Goal: Information Seeking & Learning: Check status

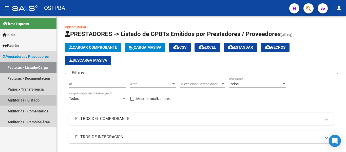
click at [30, 99] on link "Auditorías - Listado" at bounding box center [28, 99] width 56 height 11
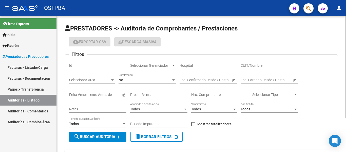
click at [152, 67] on span "Seleccionar Gerenciador" at bounding box center [150, 65] width 41 height 4
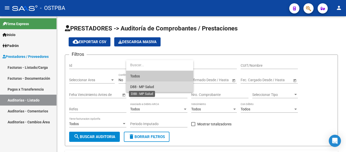
click at [137, 88] on span "D88 - MP Salud" at bounding box center [142, 87] width 24 height 4
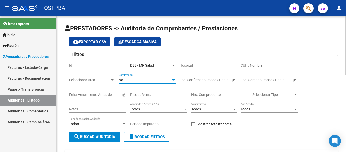
click at [134, 79] on div "No" at bounding box center [144, 80] width 53 height 4
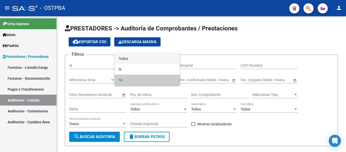
click at [133, 57] on span "Todos" at bounding box center [146, 58] width 57 height 11
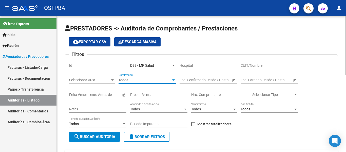
click at [108, 135] on span "search Buscar Auditoria" at bounding box center [95, 136] width 42 height 5
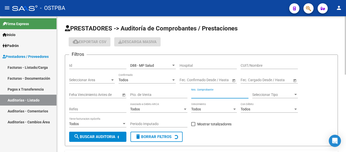
click at [209, 96] on input "Nro. Comprobante" at bounding box center [219, 94] width 57 height 4
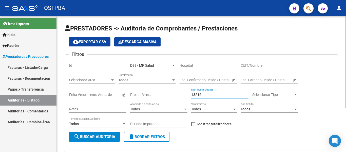
type input "13216"
click at [85, 136] on span "search Buscar Auditoria" at bounding box center [95, 136] width 42 height 5
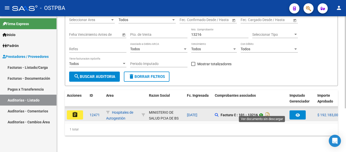
click at [262, 112] on icon at bounding box center [261, 115] width 7 height 6
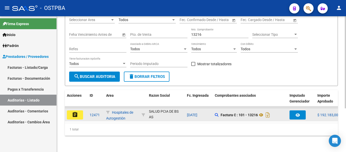
scroll to position [12, 0]
click at [77, 114] on button "assignment" at bounding box center [75, 114] width 16 height 9
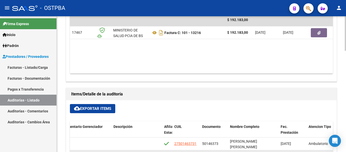
scroll to position [347, 0]
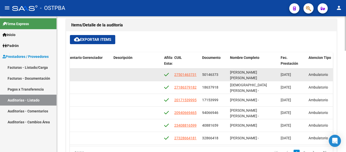
drag, startPoint x: 202, startPoint y: 74, endPoint x: 221, endPoint y: 77, distance: 20.0
click at [221, 77] on datatable-body-cell "50146373" at bounding box center [214, 74] width 28 height 12
copy span "50146373"
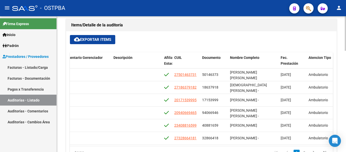
scroll to position [372, 0]
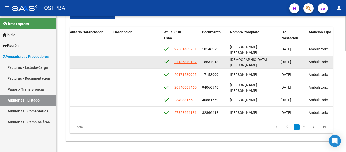
click at [201, 59] on div "54252 D88 - MP Salud $ 11.889,00 $ 11.889,00 $ 0,00 27186379182 18637918 PASTOR…" at bounding box center [182, 62] width 700 height 13
drag, startPoint x: 203, startPoint y: 62, endPoint x: 212, endPoint y: 63, distance: 9.5
click at [219, 63] on div "18637918" at bounding box center [214, 62] width 24 height 6
drag, startPoint x: 203, startPoint y: 63, endPoint x: 223, endPoint y: 64, distance: 20.3
click at [223, 64] on div "18637918" at bounding box center [214, 62] width 24 height 6
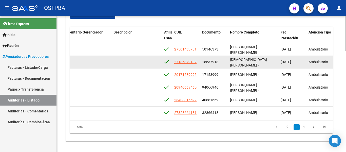
copy span "18637918"
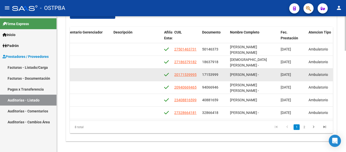
drag, startPoint x: 202, startPoint y: 74, endPoint x: 221, endPoint y: 77, distance: 19.2
click at [221, 77] on div "17153999" at bounding box center [214, 75] width 24 height 6
copy span "17153999"
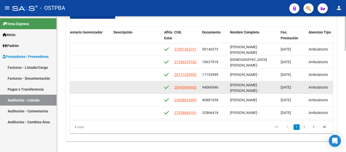
drag, startPoint x: 202, startPoint y: 86, endPoint x: 224, endPoint y: 86, distance: 22.0
click at [224, 86] on div "94066946" at bounding box center [214, 87] width 24 height 6
copy span "94066946"
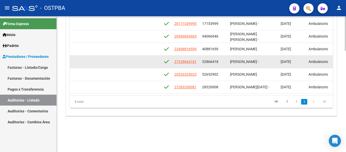
scroll to position [30, 238]
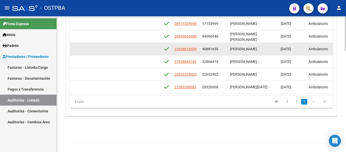
drag, startPoint x: 203, startPoint y: 46, endPoint x: 222, endPoint y: 47, distance: 19.5
click at [222, 47] on datatable-body-cell "40881659" at bounding box center [214, 49] width 28 height 12
copy span "40881659"
click at [207, 50] on datatable-body-cell "40881659" at bounding box center [214, 49] width 28 height 12
drag, startPoint x: 200, startPoint y: 45, endPoint x: 220, endPoint y: 48, distance: 20.2
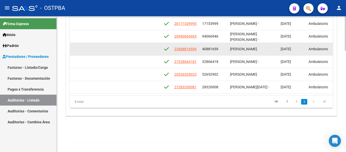
click at [220, 48] on datatable-body-cell "40881659" at bounding box center [214, 49] width 28 height 12
copy span "40881659"
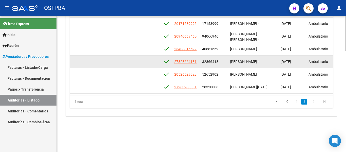
drag, startPoint x: 201, startPoint y: 57, endPoint x: 222, endPoint y: 60, distance: 21.6
click at [222, 60] on datatable-body-cell "32866418" at bounding box center [214, 61] width 28 height 12
copy span "32866418"
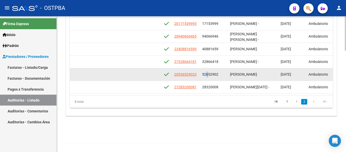
click at [206, 72] on span "52652902" at bounding box center [210, 74] width 16 height 4
drag, startPoint x: 202, startPoint y: 69, endPoint x: 222, endPoint y: 70, distance: 19.3
click at [222, 71] on div "52652902" at bounding box center [214, 74] width 24 height 6
copy span "52652902"
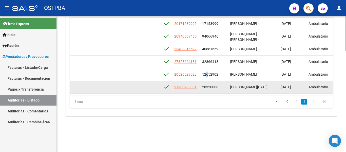
drag, startPoint x: 201, startPoint y: 82, endPoint x: 224, endPoint y: 85, distance: 23.5
click at [224, 85] on datatable-body-cell "28320008" at bounding box center [214, 87] width 28 height 12
copy span "28320008"
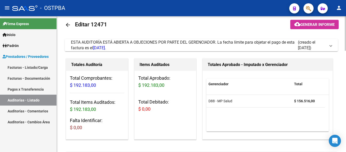
scroll to position [0, 0]
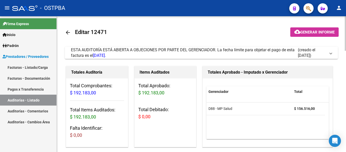
click at [67, 33] on mat-icon "arrow_back" at bounding box center [68, 32] width 6 height 6
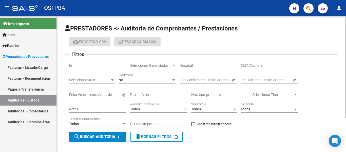
click at [164, 65] on span "Seleccionar Gerenciador" at bounding box center [150, 65] width 41 height 4
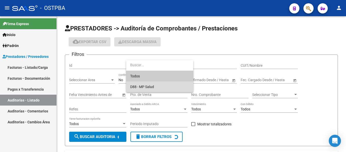
click at [149, 83] on span "D88 - MP Salud" at bounding box center [159, 86] width 59 height 11
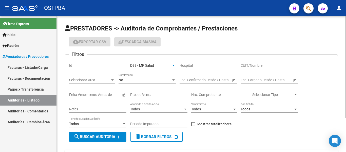
click at [148, 83] on div "No Confirmado" at bounding box center [146, 78] width 57 height 10
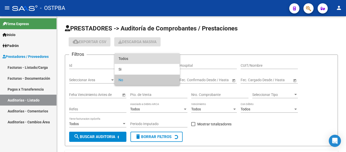
click at [134, 62] on span "Todos" at bounding box center [146, 58] width 57 height 11
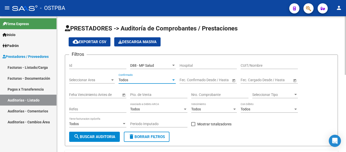
click at [115, 135] on span "search Buscar Auditoria" at bounding box center [95, 136] width 42 height 5
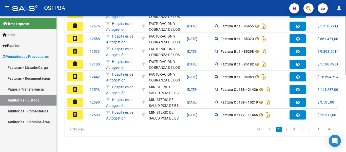
scroll to position [178, 0]
click at [287, 131] on link "2" at bounding box center [286, 129] width 6 height 6
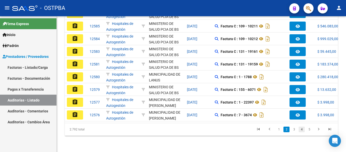
click at [303, 129] on div "2.792 total 1 2 3 4 5" at bounding box center [201, 129] width 273 height 13
click at [307, 129] on link "5" at bounding box center [309, 129] width 6 height 6
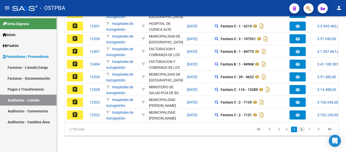
click at [303, 128] on link "6" at bounding box center [301, 129] width 6 height 6
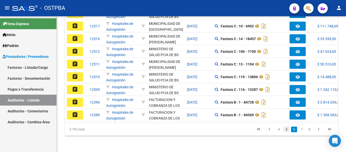
click at [287, 129] on link "5" at bounding box center [286, 129] width 6 height 6
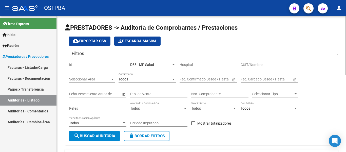
scroll to position [0, 0]
